Goal: Use online tool/utility: Use online tool/utility

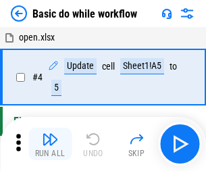
click at [50, 144] on img "button" at bounding box center [50, 139] width 16 height 16
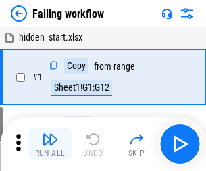
click at [50, 144] on img "button" at bounding box center [50, 139] width 16 height 16
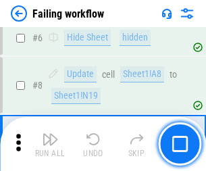
scroll to position [287, 0]
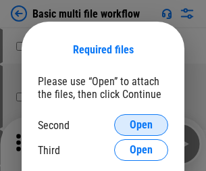
click at [141, 125] on span "Open" at bounding box center [141, 125] width 23 height 11
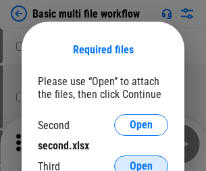
click at [141, 161] on span "Open" at bounding box center [141, 166] width 23 height 11
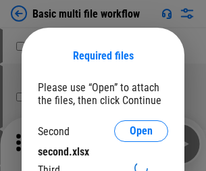
scroll to position [6, 0]
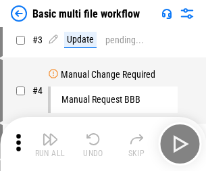
scroll to position [0, 0]
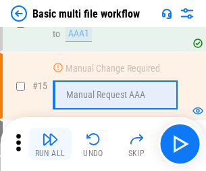
click at [50, 144] on img "button" at bounding box center [50, 139] width 16 height 16
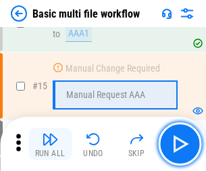
scroll to position [901, 0]
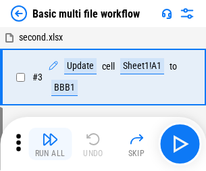
click at [50, 144] on img "button" at bounding box center [50, 139] width 16 height 16
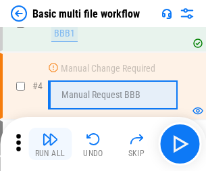
click at [50, 144] on img "button" at bounding box center [50, 139] width 16 height 16
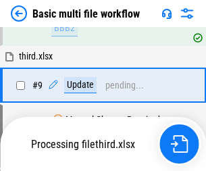
scroll to position [634, 0]
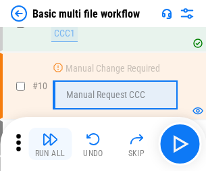
click at [50, 144] on img "button" at bounding box center [50, 139] width 16 height 16
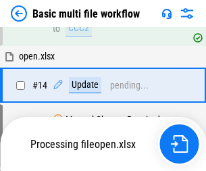
scroll to position [708, 0]
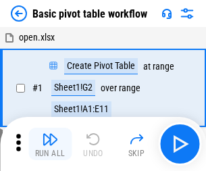
click at [50, 144] on img "button" at bounding box center [50, 139] width 16 height 16
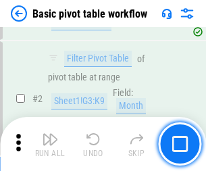
scroll to position [324, 0]
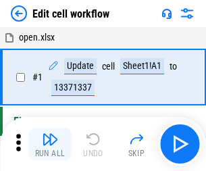
click at [50, 144] on img "button" at bounding box center [50, 139] width 16 height 16
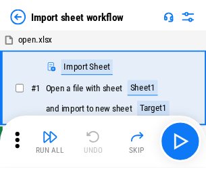
scroll to position [5, 0]
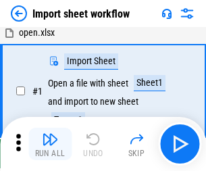
click at [50, 144] on img "button" at bounding box center [50, 139] width 16 height 16
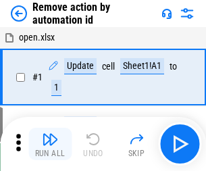
click at [50, 144] on img "button" at bounding box center [50, 139] width 16 height 16
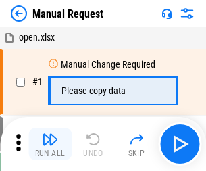
click at [50, 144] on img "button" at bounding box center [50, 139] width 16 height 16
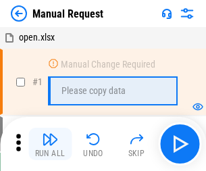
click at [50, 144] on img "button" at bounding box center [50, 139] width 16 height 16
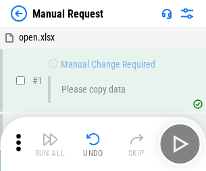
scroll to position [46, 0]
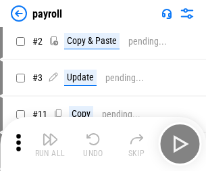
click at [50, 144] on img "button" at bounding box center [50, 139] width 16 height 16
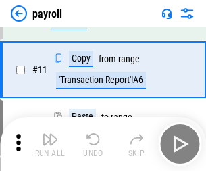
scroll to position [98, 0]
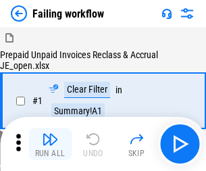
click at [50, 144] on img "button" at bounding box center [50, 139] width 16 height 16
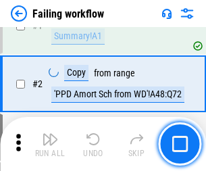
scroll to position [219, 0]
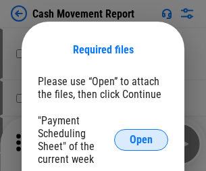
click at [141, 140] on span "Open" at bounding box center [141, 140] width 23 height 11
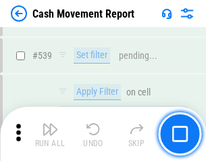
scroll to position [6006, 0]
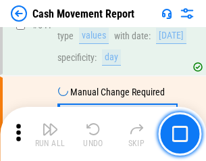
click at [50, 134] on img "button" at bounding box center [50, 129] width 16 height 16
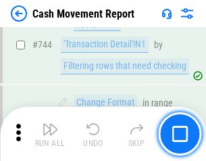
scroll to position [7207, 0]
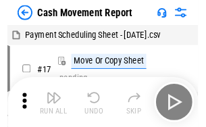
scroll to position [24, 0]
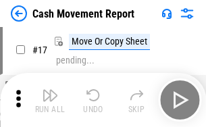
click at [50, 100] on img "button" at bounding box center [50, 95] width 16 height 16
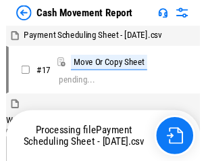
scroll to position [7, 0]
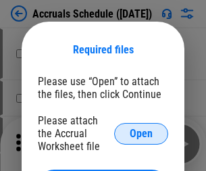
click at [141, 133] on span "Open" at bounding box center [141, 134] width 23 height 11
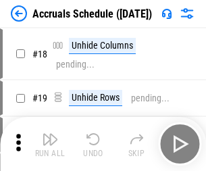
scroll to position [130, 0]
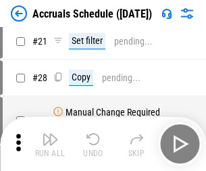
click at [50, 144] on img "button" at bounding box center [50, 139] width 16 height 16
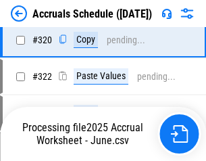
scroll to position [2517, 0]
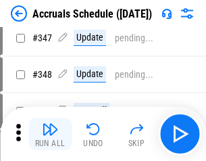
click at [50, 134] on img "button" at bounding box center [50, 129] width 16 height 16
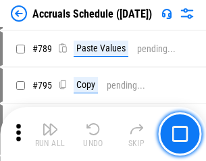
scroll to position [5685, 0]
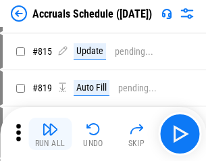
click at [50, 134] on img "button" at bounding box center [50, 129] width 16 height 16
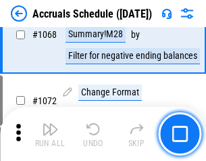
scroll to position [7926, 0]
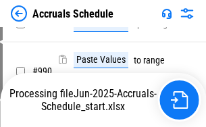
scroll to position [6751, 0]
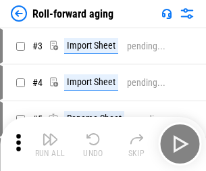
click at [50, 134] on img "button" at bounding box center [50, 139] width 16 height 16
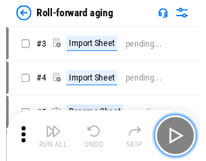
scroll to position [2, 0]
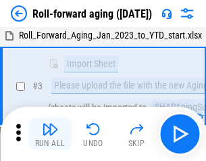
click at [50, 134] on img "button" at bounding box center [50, 129] width 16 height 16
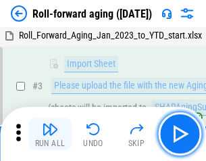
scroll to position [87, 0]
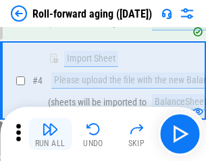
click at [50, 134] on img "button" at bounding box center [50, 129] width 16 height 16
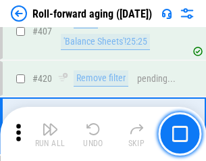
scroll to position [4693, 0]
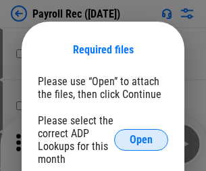
click at [141, 140] on span "Open" at bounding box center [141, 140] width 23 height 11
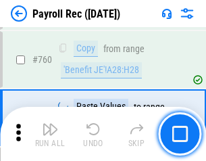
scroll to position [8185, 0]
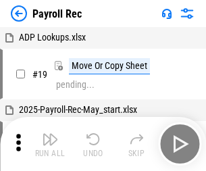
click at [50, 144] on img "button" at bounding box center [50, 139] width 16 height 16
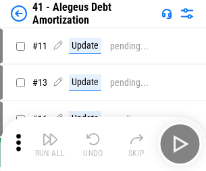
click at [50, 144] on img "button" at bounding box center [50, 139] width 16 height 16
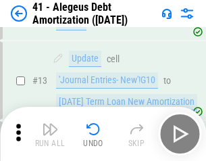
scroll to position [167, 0]
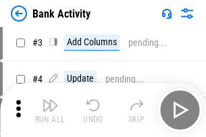
click at [50, 110] on img "button" at bounding box center [50, 105] width 16 height 16
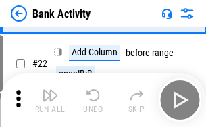
scroll to position [363, 0]
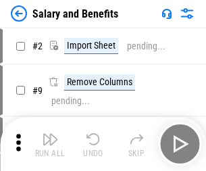
click at [50, 134] on img "button" at bounding box center [50, 139] width 16 height 16
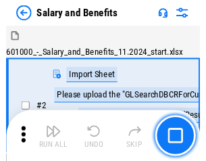
scroll to position [18, 0]
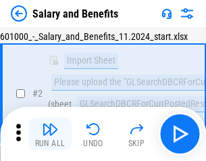
click at [50, 134] on img "button" at bounding box center [50, 129] width 16 height 16
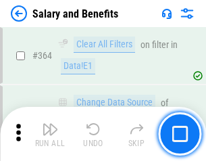
scroll to position [6373, 0]
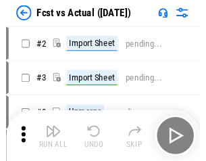
scroll to position [18, 0]
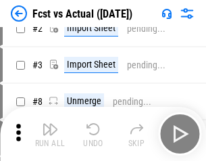
click at [50, 134] on img "button" at bounding box center [50, 129] width 16 height 16
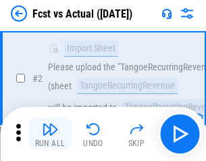
click at [50, 134] on img "button" at bounding box center [50, 129] width 16 height 16
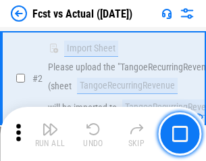
scroll to position [127, 0]
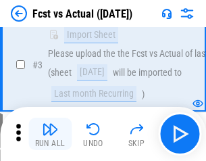
click at [50, 134] on img "button" at bounding box center [50, 129] width 16 height 16
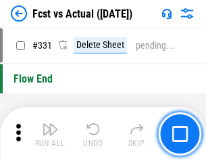
scroll to position [6478, 0]
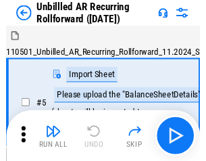
scroll to position [29, 0]
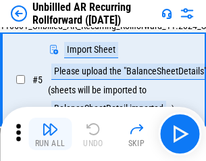
click at [50, 134] on img "button" at bounding box center [50, 129] width 16 height 16
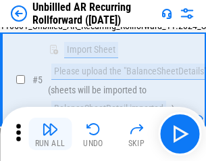
click at [50, 134] on img "button" at bounding box center [50, 129] width 16 height 16
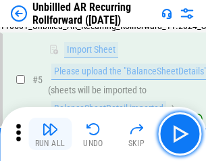
scroll to position [127, 0]
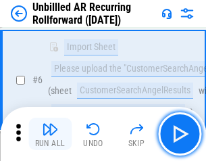
click at [50, 134] on img "button" at bounding box center [50, 129] width 16 height 16
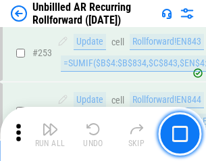
scroll to position [4597, 0]
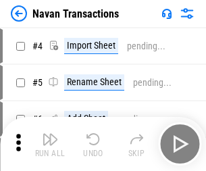
click at [50, 134] on img "button" at bounding box center [50, 139] width 16 height 16
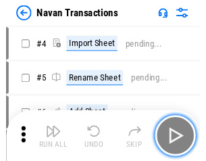
scroll to position [22, 0]
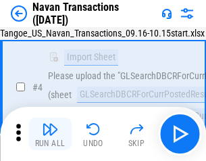
click at [50, 134] on img "button" at bounding box center [50, 129] width 16 height 16
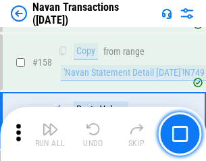
scroll to position [4388, 0]
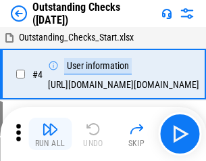
click at [50, 134] on img "button" at bounding box center [50, 129] width 16 height 16
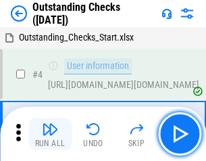
scroll to position [57, 0]
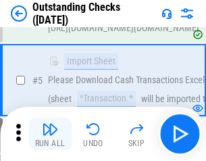
click at [50, 134] on img "button" at bounding box center [50, 129] width 16 height 16
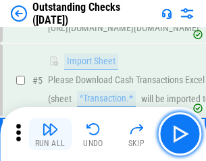
scroll to position [141, 0]
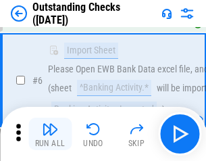
click at [50, 134] on img "button" at bounding box center [50, 129] width 16 height 16
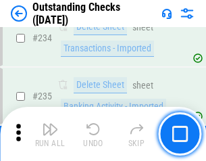
scroll to position [4109, 0]
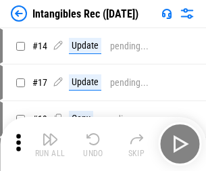
click at [50, 144] on img "button" at bounding box center [50, 139] width 16 height 16
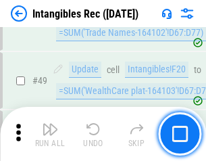
scroll to position [527, 0]
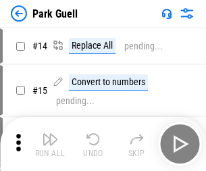
click at [50, 134] on img "button" at bounding box center [50, 139] width 16 height 16
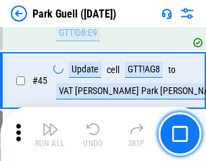
scroll to position [1692, 0]
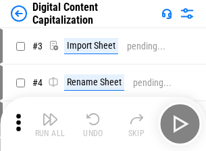
click at [50, 114] on img "button" at bounding box center [50, 119] width 16 height 16
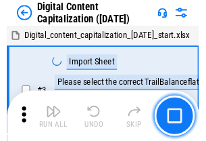
scroll to position [39, 0]
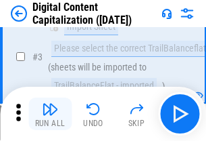
click at [50, 114] on img "button" at bounding box center [50, 109] width 16 height 16
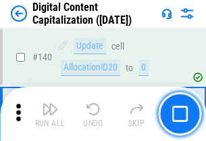
scroll to position [1435, 0]
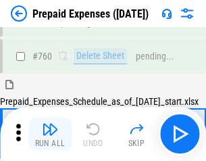
click at [50, 134] on img "button" at bounding box center [50, 129] width 16 height 16
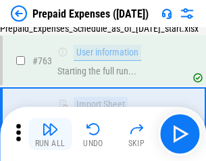
click at [50, 134] on img "button" at bounding box center [50, 129] width 16 height 16
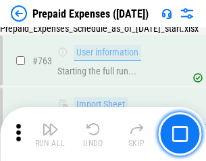
scroll to position [3831, 0]
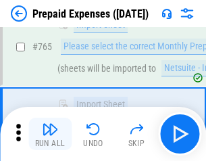
click at [50, 134] on img "button" at bounding box center [50, 129] width 16 height 16
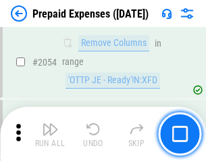
scroll to position [14146, 0]
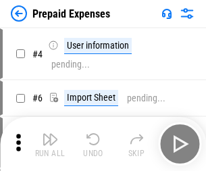
click at [50, 144] on img "button" at bounding box center [50, 139] width 16 height 16
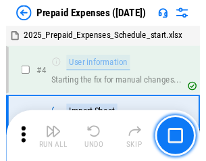
scroll to position [60, 0]
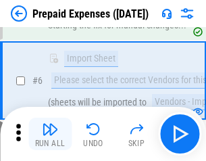
click at [50, 134] on img "button" at bounding box center [50, 129] width 16 height 16
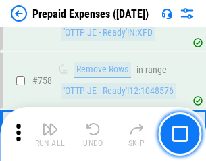
scroll to position [4822, 0]
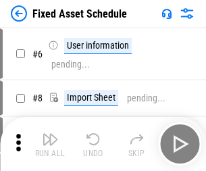
click at [50, 144] on img "button" at bounding box center [50, 139] width 16 height 16
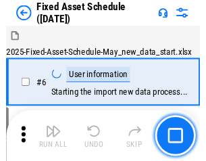
scroll to position [73, 0]
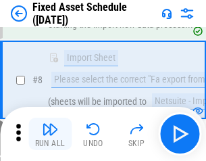
click at [50, 134] on img "button" at bounding box center [50, 129] width 16 height 16
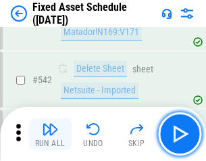
scroll to position [4825, 0]
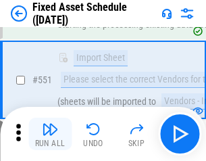
click at [50, 134] on img "button" at bounding box center [50, 129] width 16 height 16
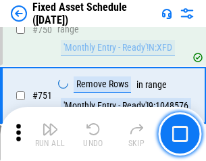
scroll to position [6598, 0]
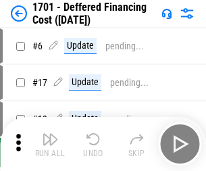
click at [50, 144] on img "button" at bounding box center [50, 139] width 16 height 16
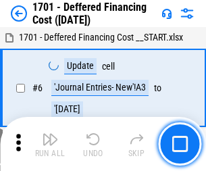
scroll to position [162, 0]
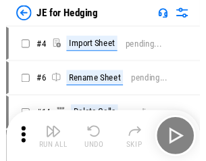
scroll to position [2, 0]
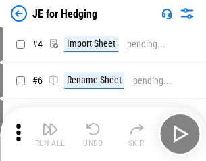
click at [50, 134] on img "button" at bounding box center [50, 129] width 16 height 16
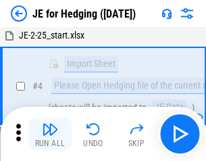
click at [50, 134] on img "button" at bounding box center [50, 129] width 16 height 16
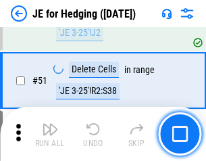
scroll to position [876, 0]
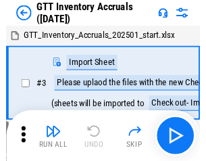
scroll to position [2, 0]
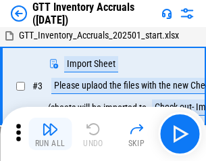
click at [50, 134] on img "button" at bounding box center [50, 129] width 16 height 16
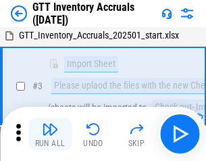
click at [50, 134] on img "button" at bounding box center [50, 129] width 16 height 16
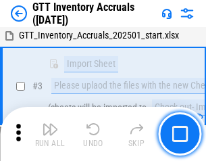
scroll to position [87, 0]
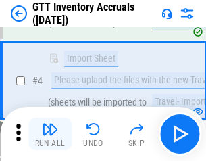
click at [50, 134] on img "button" at bounding box center [50, 129] width 16 height 16
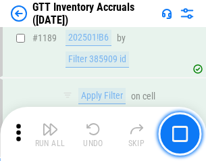
scroll to position [11051, 0]
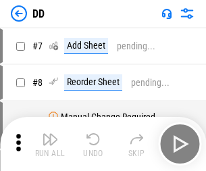
click at [50, 144] on img "button" at bounding box center [50, 139] width 16 height 16
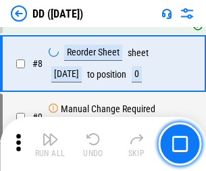
scroll to position [131, 0]
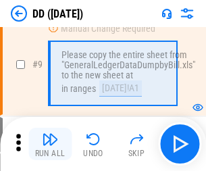
click at [50, 144] on img "button" at bounding box center [50, 139] width 16 height 16
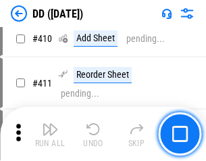
scroll to position [6055, 0]
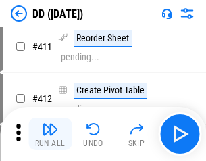
click at [50, 134] on img "button" at bounding box center [50, 129] width 16 height 16
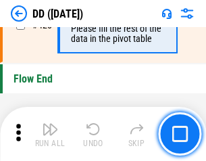
scroll to position [6477, 0]
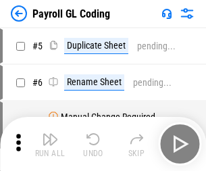
click at [50, 144] on img "button" at bounding box center [50, 139] width 16 height 16
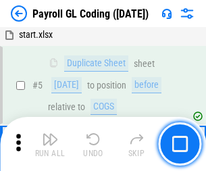
scroll to position [162, 0]
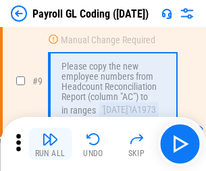
click at [50, 144] on img "button" at bounding box center [50, 139] width 16 height 16
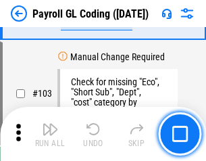
scroll to position [3175, 0]
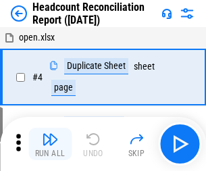
click at [50, 144] on img "button" at bounding box center [50, 139] width 16 height 16
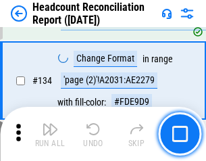
scroll to position [1627, 0]
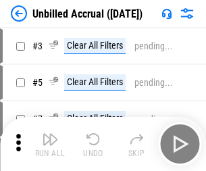
click at [50, 144] on img "button" at bounding box center [50, 139] width 16 height 16
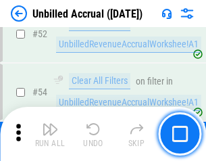
scroll to position [1413, 0]
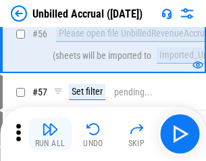
click at [50, 134] on img "button" at bounding box center [50, 129] width 16 height 16
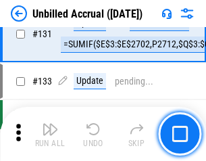
scroll to position [4031, 0]
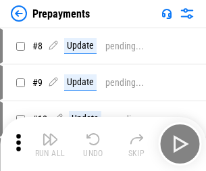
click at [50, 144] on img "button" at bounding box center [50, 139] width 16 height 16
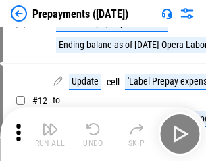
scroll to position [85, 0]
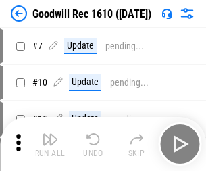
click at [50, 144] on img "button" at bounding box center [50, 139] width 16 height 16
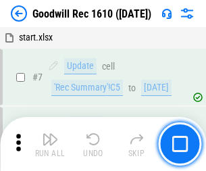
scroll to position [231, 0]
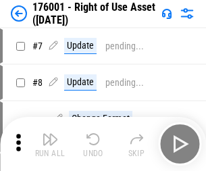
click at [50, 144] on img "button" at bounding box center [50, 139] width 16 height 16
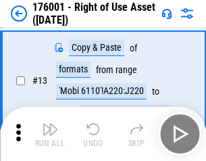
scroll to position [87, 0]
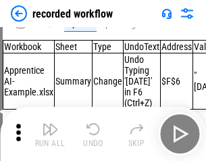
click at [50, 134] on img "button" at bounding box center [50, 129] width 16 height 16
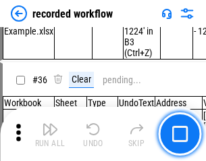
scroll to position [4230, 0]
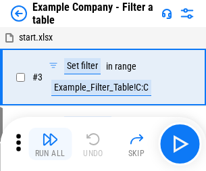
click at [50, 144] on img "button" at bounding box center [50, 139] width 16 height 16
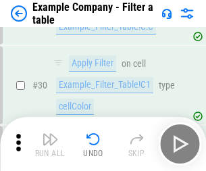
scroll to position [1238, 0]
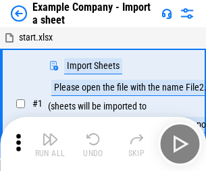
click at [50, 134] on img "button" at bounding box center [50, 139] width 16 height 16
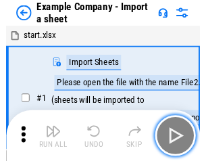
scroll to position [21, 0]
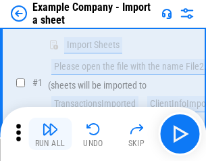
click at [50, 134] on img "button" at bounding box center [50, 129] width 16 height 16
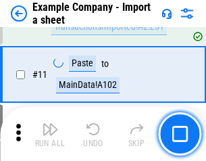
scroll to position [299, 0]
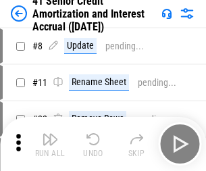
click at [50, 134] on img "button" at bounding box center [50, 139] width 16 height 16
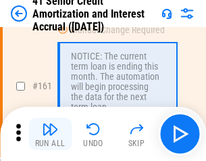
click at [50, 134] on img "button" at bounding box center [50, 129] width 16 height 16
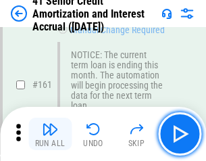
scroll to position [1447, 0]
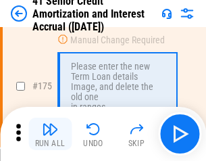
click at [50, 134] on img "button" at bounding box center [50, 129] width 16 height 16
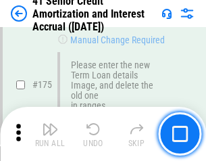
scroll to position [1585, 0]
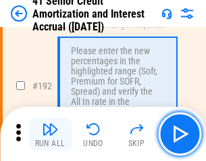
click at [50, 134] on img "button" at bounding box center [50, 129] width 16 height 16
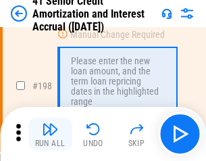
click at [50, 134] on img "button" at bounding box center [50, 129] width 16 height 16
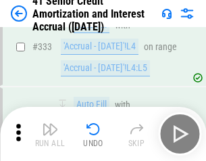
scroll to position [3457, 0]
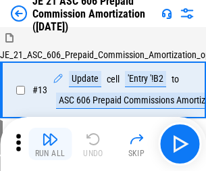
click at [50, 134] on img "button" at bounding box center [50, 139] width 16 height 16
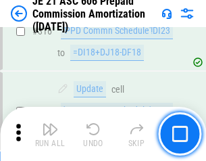
scroll to position [2527, 0]
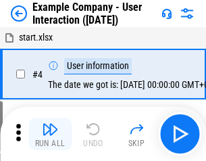
click at [50, 134] on img "button" at bounding box center [50, 129] width 16 height 16
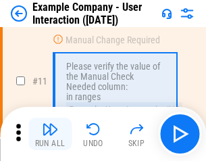
click at [50, 134] on img "button" at bounding box center [50, 129] width 16 height 16
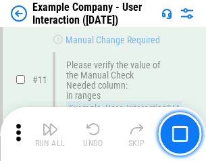
scroll to position [293, 0]
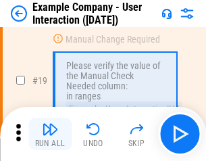
click at [50, 134] on img "button" at bounding box center [50, 129] width 16 height 16
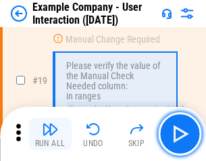
click at [50, 134] on img "button" at bounding box center [50, 129] width 16 height 16
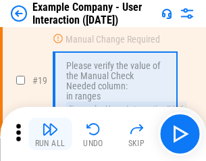
click at [50, 134] on img "button" at bounding box center [50, 129] width 16 height 16
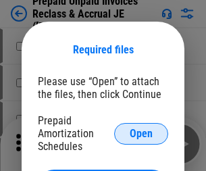
click at [141, 133] on span "Open" at bounding box center [141, 134] width 23 height 11
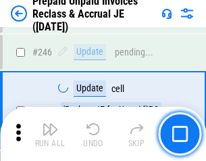
scroll to position [1827, 0]
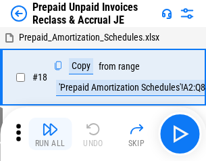
click at [50, 134] on img "button" at bounding box center [50, 129] width 16 height 16
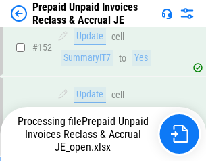
scroll to position [1177, 0]
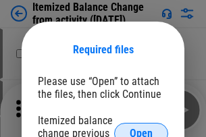
click at [141, 129] on span "Open" at bounding box center [141, 134] width 23 height 11
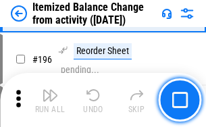
scroll to position [2605, 0]
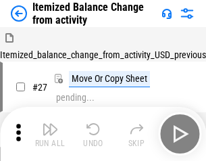
scroll to position [21, 0]
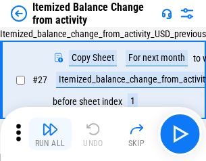
click at [50, 134] on img "button" at bounding box center [50, 129] width 16 height 16
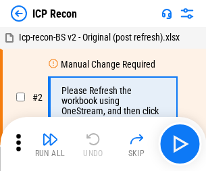
scroll to position [6, 0]
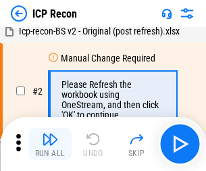
click at [50, 144] on img "button" at bounding box center [50, 139] width 16 height 16
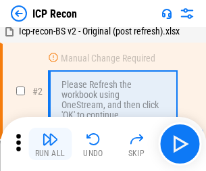
click at [50, 144] on img "button" at bounding box center [50, 139] width 16 height 16
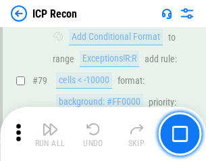
scroll to position [1326, 0]
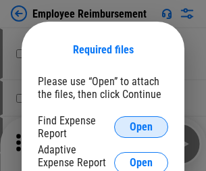
click at [141, 127] on span "Open" at bounding box center [141, 127] width 23 height 11
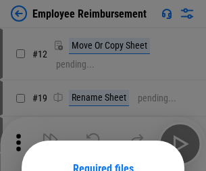
scroll to position [119, 0]
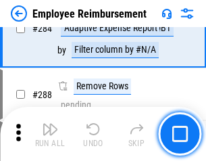
scroll to position [3678, 0]
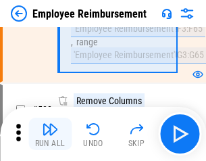
click at [50, 134] on img "button" at bounding box center [50, 129] width 16 height 16
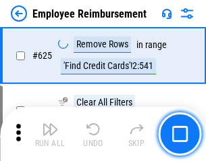
scroll to position [8103, 0]
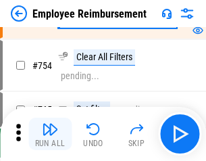
click at [50, 134] on img "button" at bounding box center [50, 129] width 16 height 16
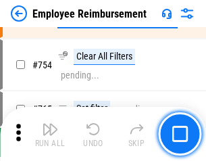
click at [50, 134] on img "button" at bounding box center [50, 129] width 16 height 16
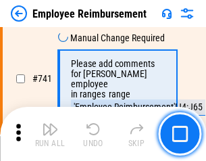
scroll to position [9494, 0]
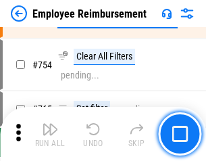
click at [50, 134] on img "button" at bounding box center [50, 129] width 16 height 16
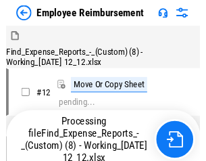
scroll to position [46, 0]
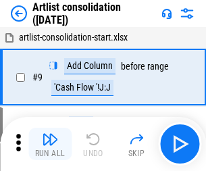
click at [50, 144] on img "button" at bounding box center [50, 139] width 16 height 16
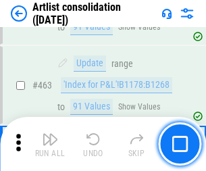
scroll to position [5926, 0]
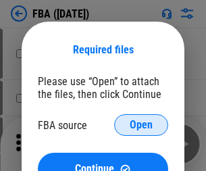
click at [141, 125] on span "Open" at bounding box center [141, 125] width 23 height 11
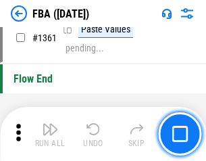
scroll to position [14534, 0]
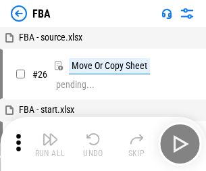
scroll to position [14, 0]
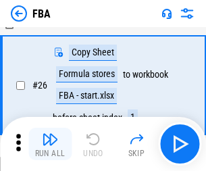
click at [50, 144] on img "button" at bounding box center [50, 139] width 16 height 16
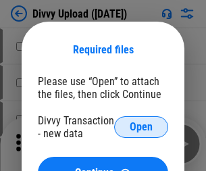
click at [141, 127] on span "Open" at bounding box center [141, 127] width 23 height 11
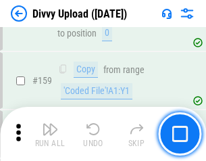
scroll to position [1401, 0]
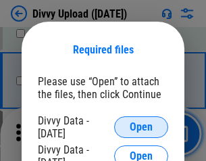
click at [141, 127] on span "Open" at bounding box center [141, 127] width 23 height 11
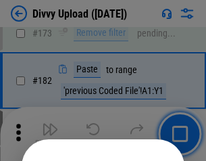
scroll to position [1519, 0]
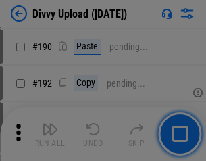
scroll to position [1708, 0]
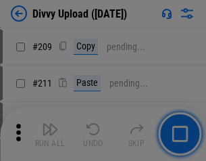
scroll to position [2299, 0]
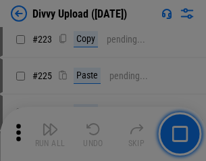
scroll to position [2701, 0]
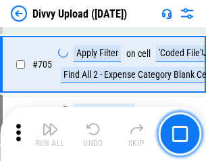
scroll to position [9258, 0]
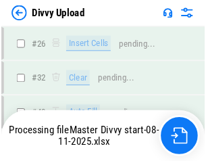
scroll to position [1401, 0]
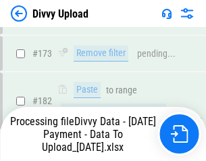
scroll to position [1525, 0]
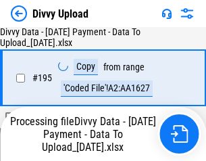
scroll to position [1891, 0]
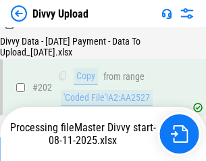
scroll to position [2201, 0]
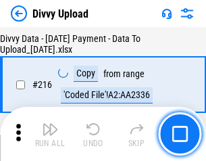
scroll to position [2787, 0]
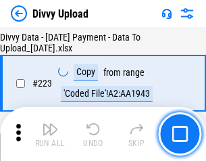
scroll to position [3085, 0]
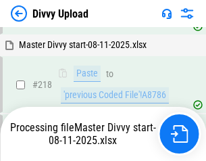
scroll to position [2914, 0]
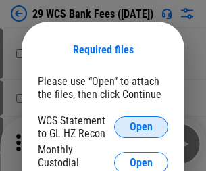
click at [141, 127] on span "Open" at bounding box center [141, 127] width 23 height 11
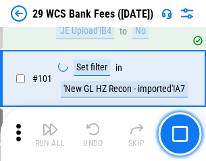
scroll to position [1319, 0]
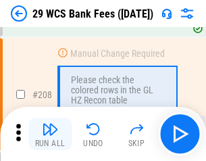
click at [50, 134] on img "button" at bounding box center [50, 129] width 16 height 16
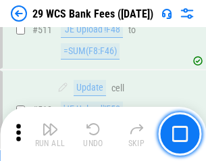
scroll to position [6809, 0]
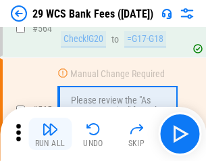
click at [50, 134] on img "button" at bounding box center [50, 129] width 16 height 16
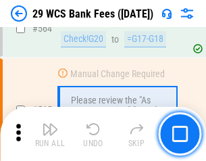
scroll to position [7319, 0]
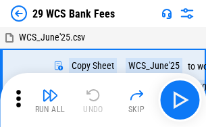
scroll to position [24, 0]
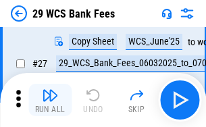
click at [50, 100] on img "button" at bounding box center [50, 95] width 16 height 16
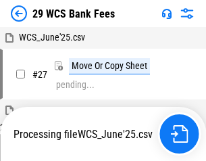
scroll to position [7, 0]
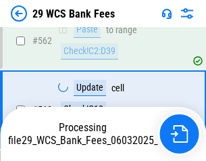
scroll to position [7303, 0]
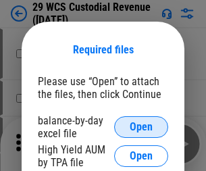
click at [141, 127] on span "Open" at bounding box center [141, 127] width 23 height 11
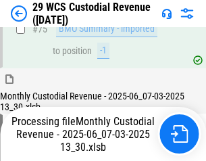
scroll to position [1414, 0]
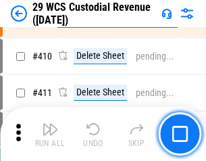
click at [50, 134] on img "button" at bounding box center [50, 129] width 16 height 16
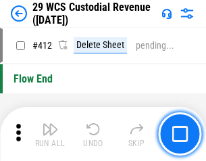
scroll to position [6463, 0]
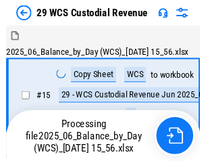
scroll to position [32, 0]
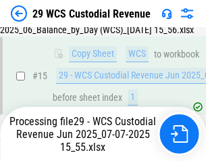
scroll to position [307, 0]
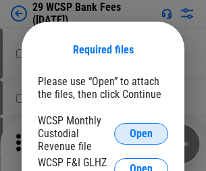
click at [141, 133] on span "Open" at bounding box center [141, 134] width 23 height 11
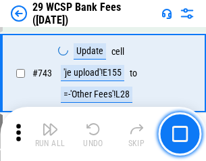
scroll to position [6820, 0]
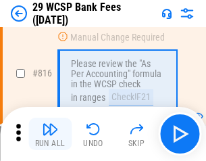
click at [50, 134] on img "button" at bounding box center [50, 129] width 16 height 16
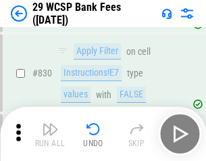
scroll to position [8586, 0]
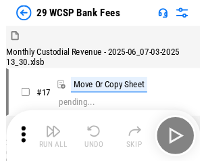
scroll to position [32, 0]
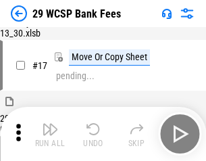
click at [50, 134] on img "button" at bounding box center [50, 129] width 16 height 16
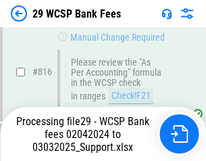
scroll to position [8194, 0]
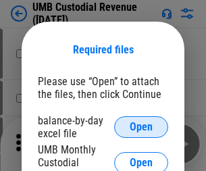
click at [141, 127] on span "Open" at bounding box center [141, 127] width 23 height 11
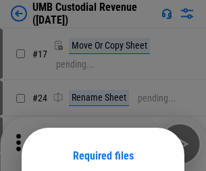
scroll to position [106, 0]
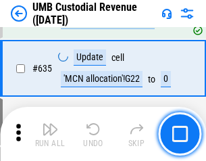
scroll to position [7082, 0]
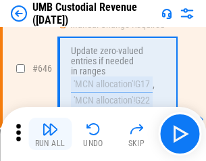
click at [50, 134] on img "button" at bounding box center [50, 129] width 16 height 16
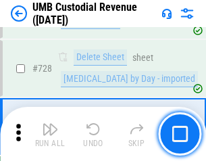
scroll to position [8348, 0]
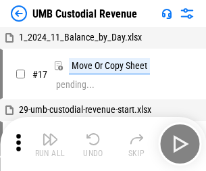
scroll to position [10, 0]
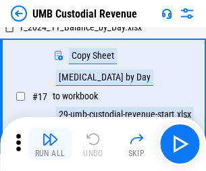
click at [50, 144] on img "button" at bounding box center [50, 139] width 16 height 16
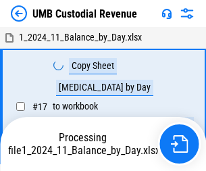
scroll to position [10, 0]
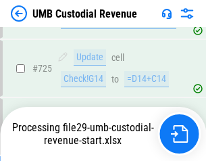
scroll to position [8259, 0]
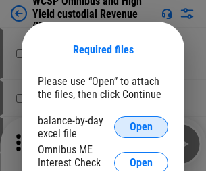
click at [141, 127] on span "Open" at bounding box center [141, 127] width 23 height 11
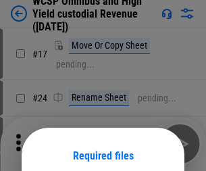
scroll to position [106, 0]
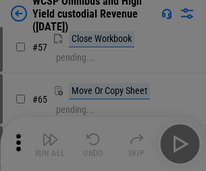
scroll to position [590, 0]
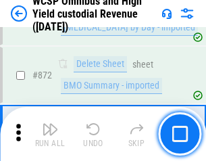
scroll to position [11453, 0]
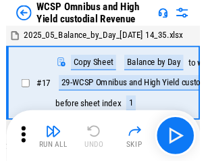
scroll to position [7, 0]
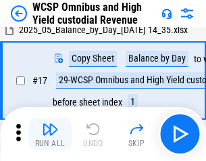
click at [50, 134] on img "button" at bounding box center [50, 129] width 16 height 16
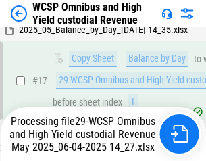
scroll to position [281, 0]
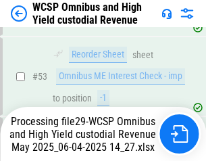
scroll to position [989, 0]
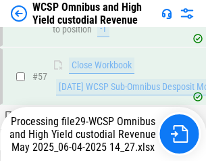
scroll to position [1389, 0]
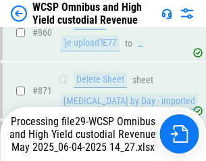
scroll to position [11422, 0]
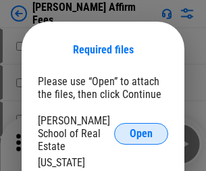
click at [141, 129] on span "Open" at bounding box center [141, 134] width 23 height 11
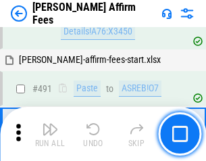
scroll to position [3680, 0]
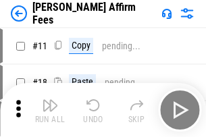
click at [50, 100] on img "button" at bounding box center [50, 105] width 16 height 16
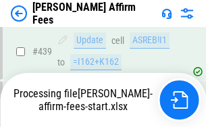
scroll to position [3549, 0]
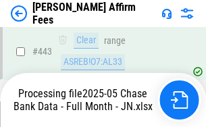
scroll to position [3569, 0]
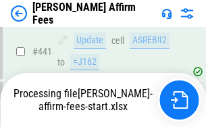
scroll to position [3549, 0]
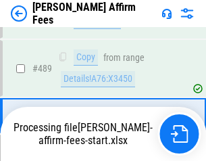
scroll to position [3532, 0]
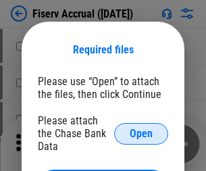
click at [141, 129] on span "Open" at bounding box center [141, 134] width 23 height 11
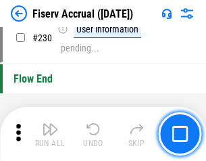
scroll to position [4288, 0]
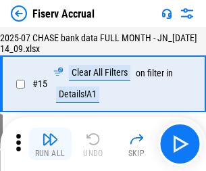
click at [50, 144] on img "button" at bounding box center [50, 139] width 16 height 16
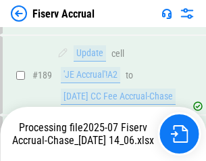
scroll to position [3558, 0]
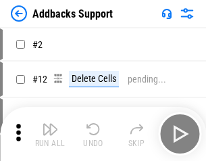
click at [50, 134] on img "button" at bounding box center [50, 129] width 16 height 16
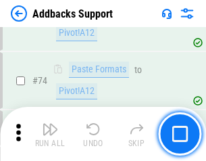
scroll to position [985, 0]
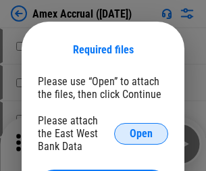
click at [141, 133] on span "Open" at bounding box center [141, 134] width 23 height 11
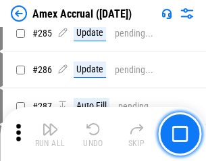
scroll to position [3705, 0]
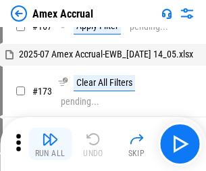
click at [50, 144] on img "button" at bounding box center [50, 139] width 16 height 16
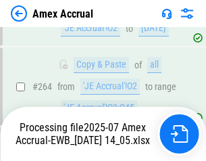
scroll to position [3945, 0]
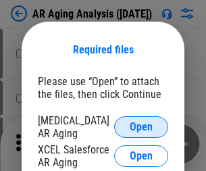
click at [141, 125] on span "Open" at bounding box center [141, 127] width 23 height 11
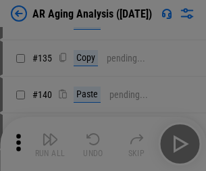
scroll to position [407, 0]
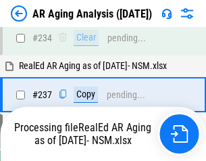
scroll to position [2098, 0]
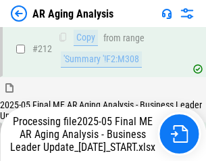
scroll to position [2082, 0]
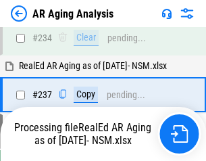
scroll to position [2138, 0]
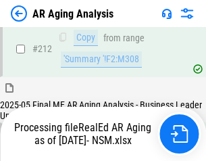
scroll to position [2024, 0]
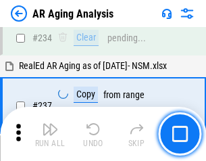
scroll to position [2082, 0]
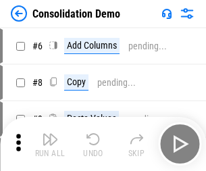
click at [50, 144] on img "button" at bounding box center [50, 139] width 16 height 16
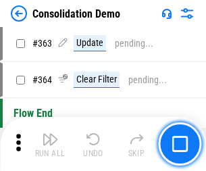
scroll to position [4536, 0]
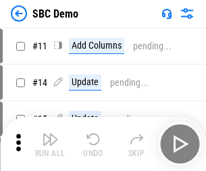
click at [50, 144] on img "button" at bounding box center [50, 139] width 16 height 16
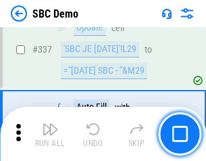
scroll to position [3560, 0]
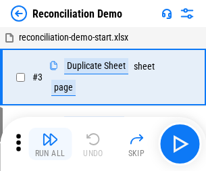
click at [50, 144] on img "button" at bounding box center [50, 139] width 16 height 16
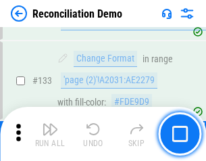
scroll to position [1607, 0]
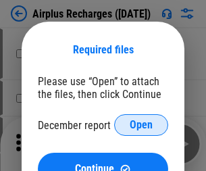
click at [141, 125] on span "Open" at bounding box center [141, 125] width 23 height 11
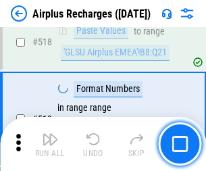
scroll to position [5823, 0]
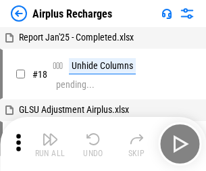
click at [50, 144] on img "button" at bounding box center [50, 139] width 16 height 16
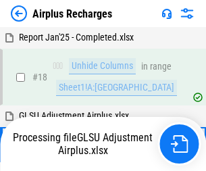
scroll to position [60, 0]
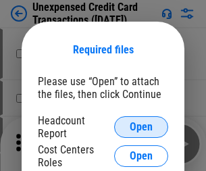
click at [141, 127] on span "Open" at bounding box center [141, 127] width 23 height 11
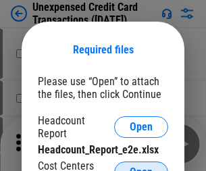
click at [141, 167] on span "Open" at bounding box center [141, 172] width 23 height 11
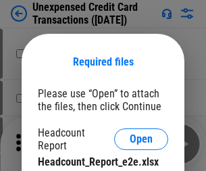
scroll to position [12, 0]
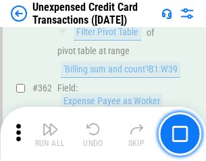
scroll to position [3480, 0]
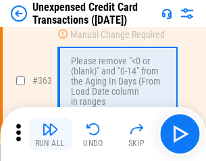
click at [50, 134] on img "button" at bounding box center [50, 129] width 16 height 16
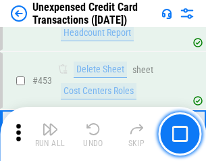
scroll to position [4616, 0]
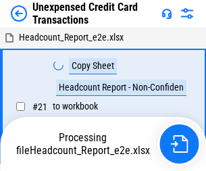
scroll to position [21, 0]
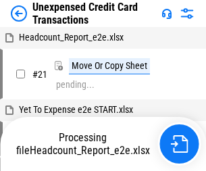
scroll to position [220, 0]
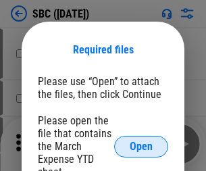
click at [141, 146] on span "Open" at bounding box center [141, 146] width 23 height 11
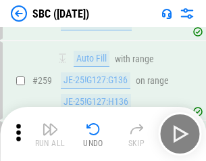
scroll to position [2644, 0]
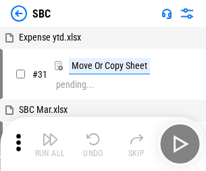
scroll to position [14, 0]
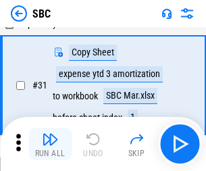
click at [50, 144] on img "button" at bounding box center [50, 139] width 16 height 16
